Goal: Transaction & Acquisition: Purchase product/service

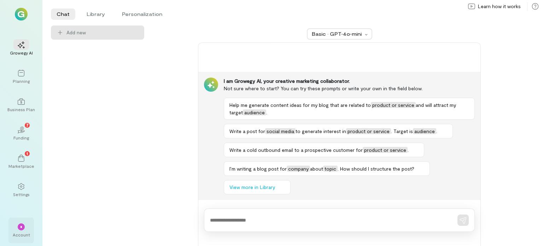
click at [23, 226] on div "*" at bounding box center [21, 226] width 7 height 7
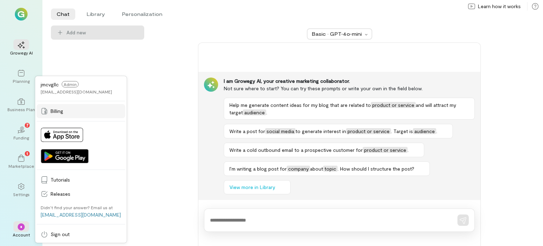
click at [78, 116] on link "Billing" at bounding box center [80, 111] width 89 height 14
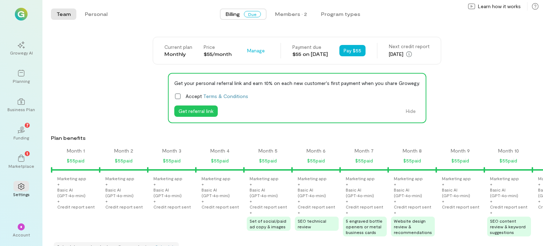
scroll to position [0, 712]
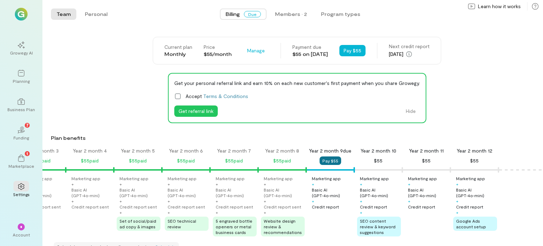
click at [320, 158] on button "Pay $55" at bounding box center [331, 160] width 22 height 8
